Goal: Check status: Check status

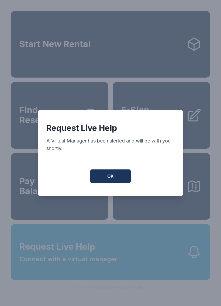
click at [109, 179] on span "OK" at bounding box center [110, 176] width 6 height 6
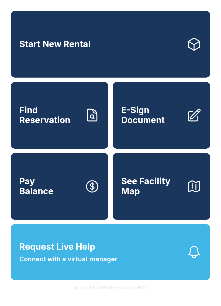
click at [109, 178] on span "OK" at bounding box center [110, 175] width 6 height 6
click at [150, 45] on link "Start New Rental" at bounding box center [110, 44] width 199 height 67
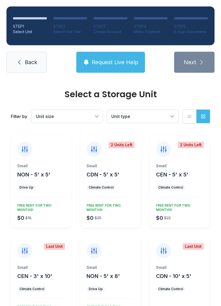
click at [23, 64] on link "Back" at bounding box center [26, 62] width 40 height 21
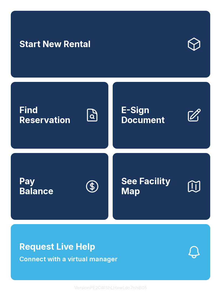
click at [51, 122] on span "Find Reservation" at bounding box center [49, 115] width 61 height 20
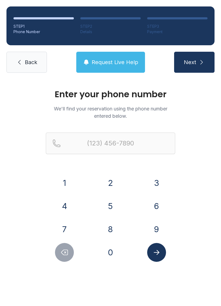
click at [151, 229] on button "9" at bounding box center [156, 229] width 19 height 19
click at [68, 182] on button "1" at bounding box center [64, 182] width 19 height 19
click at [161, 229] on button "9" at bounding box center [156, 229] width 19 height 19
click at [108, 183] on button "2" at bounding box center [110, 182] width 19 height 19
click at [66, 228] on button "7" at bounding box center [64, 229] width 19 height 19
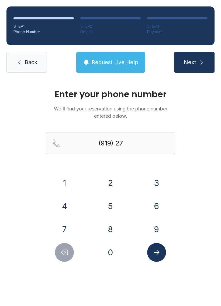
click at [64, 208] on button "4" at bounding box center [64, 205] width 19 height 19
click at [154, 182] on button "3" at bounding box center [156, 182] width 19 height 19
click at [106, 256] on button "0" at bounding box center [110, 252] width 19 height 19
click at [116, 235] on button "8" at bounding box center [110, 229] width 19 height 19
click at [60, 188] on button "1" at bounding box center [64, 182] width 19 height 19
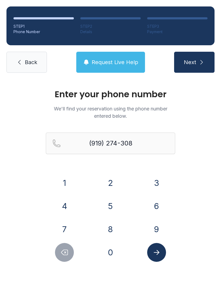
type input "[PHONE_NUMBER]"
click at [160, 249] on icon "Submit lookup form" at bounding box center [156, 252] width 8 height 8
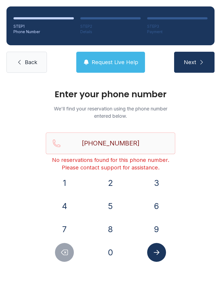
click at [27, 54] on link "Back" at bounding box center [26, 62] width 40 height 21
